Goal: Participate in discussion

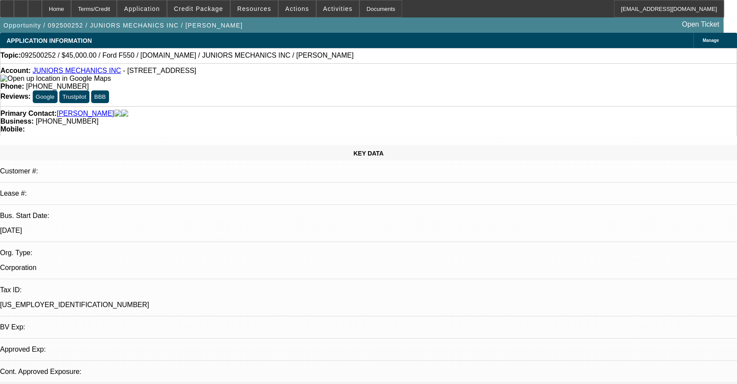
select select "0"
select select "2"
select select "0"
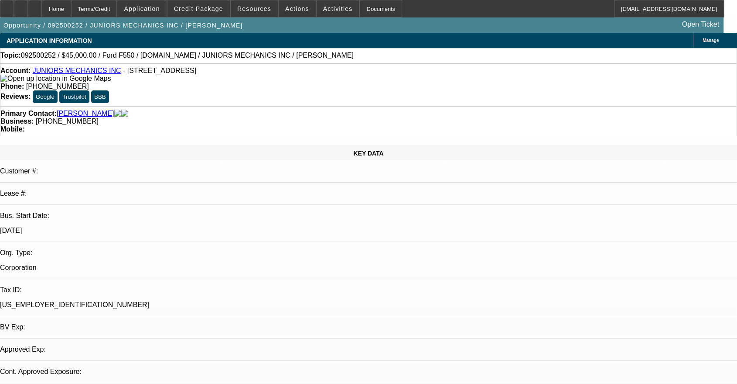
select select "2"
select select "0"
select select "6"
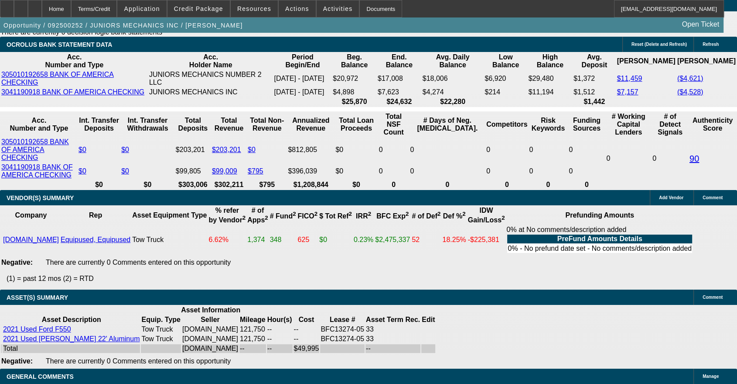
scroll to position [198, 0]
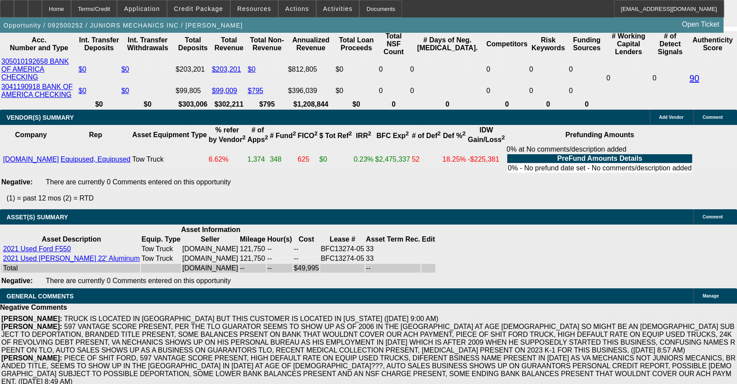
scroll to position [144, 0]
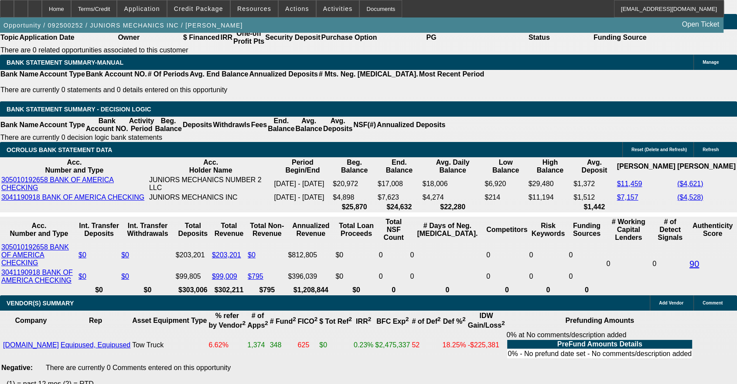
scroll to position [0, 0]
